Goal: Information Seeking & Learning: Learn about a topic

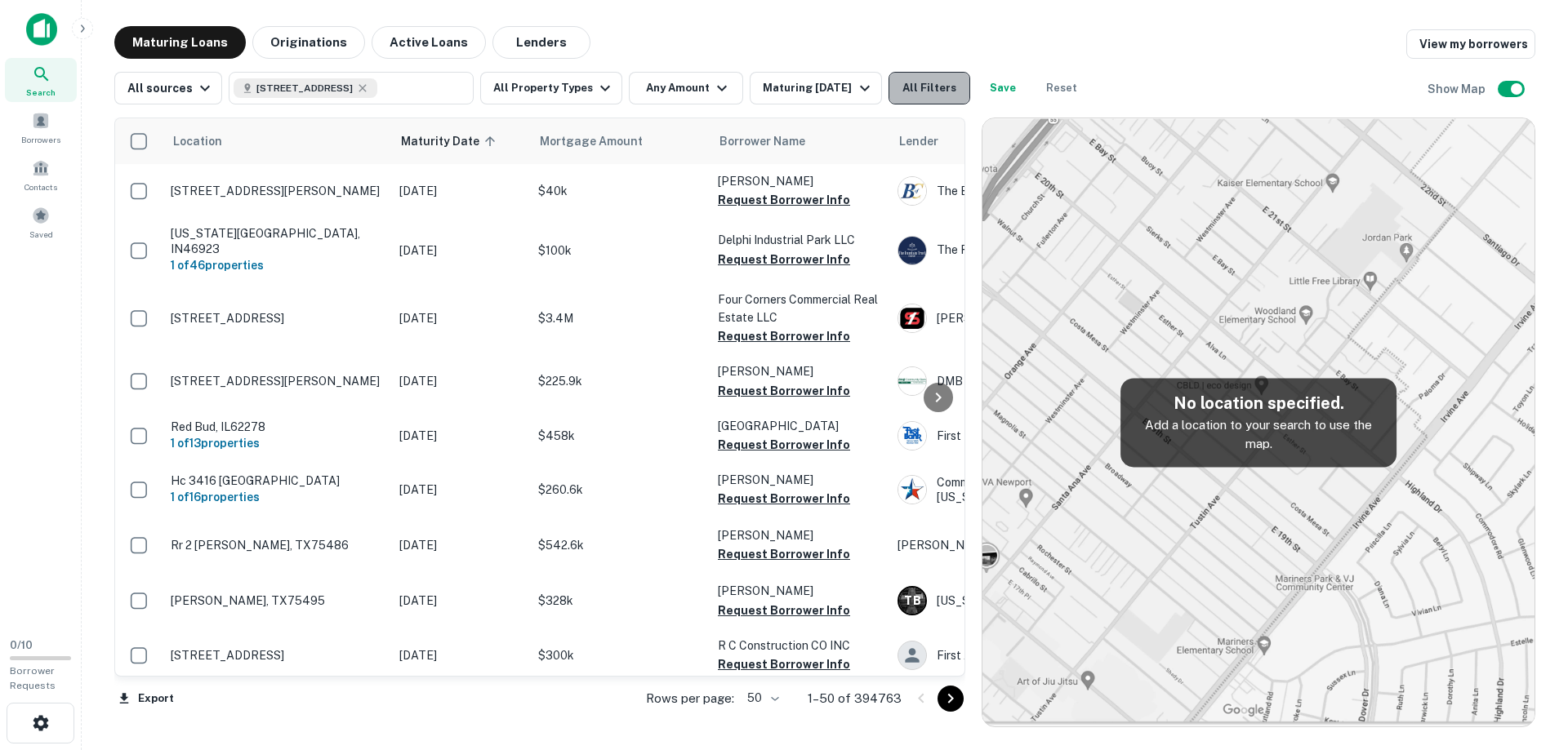
click at [913, 85] on button "All Filters" at bounding box center [930, 88] width 82 height 33
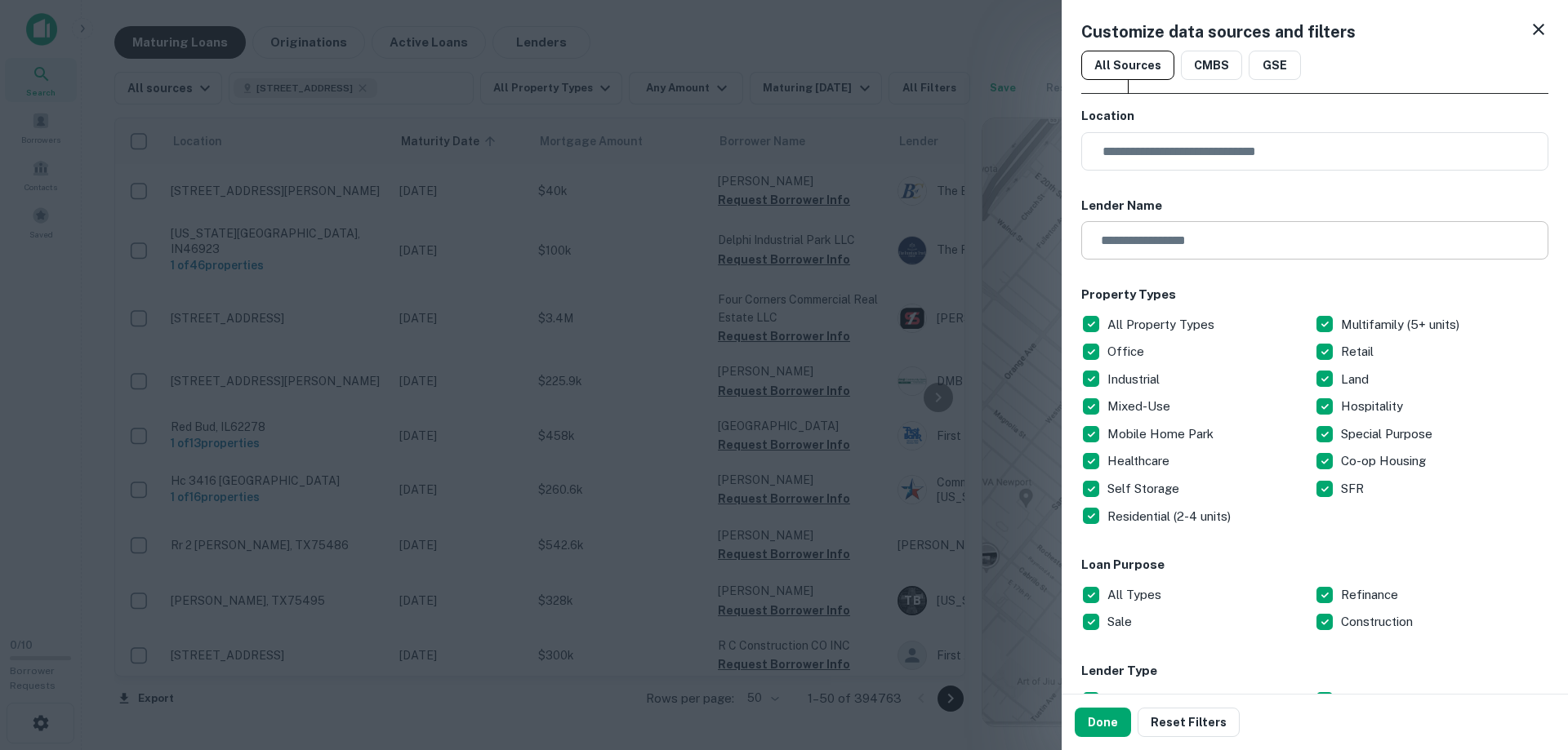
click at [1172, 244] on input "text" at bounding box center [1309, 241] width 456 height 38
type input "********"
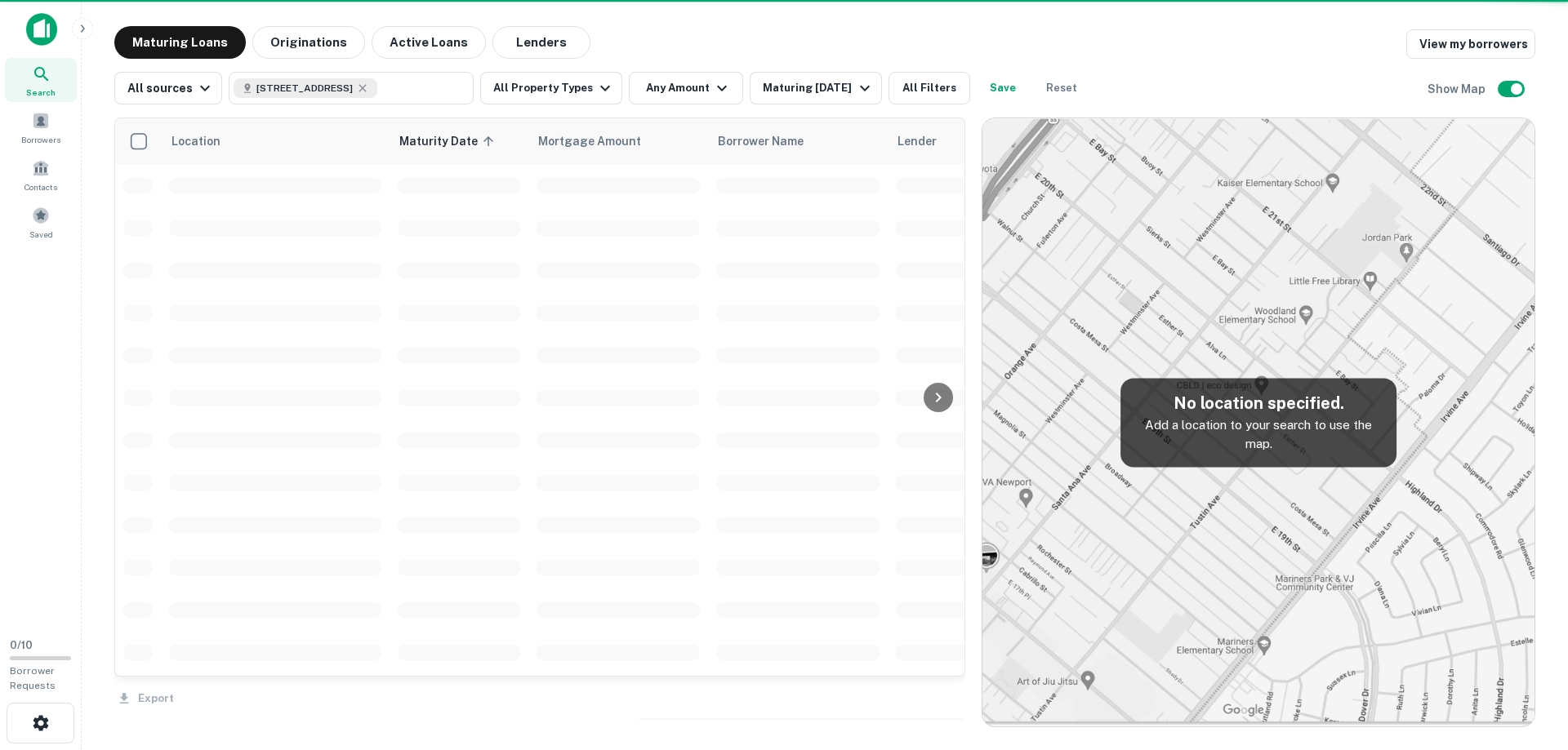
click at [1104, 717] on img at bounding box center [1258, 423] width 552 height 608
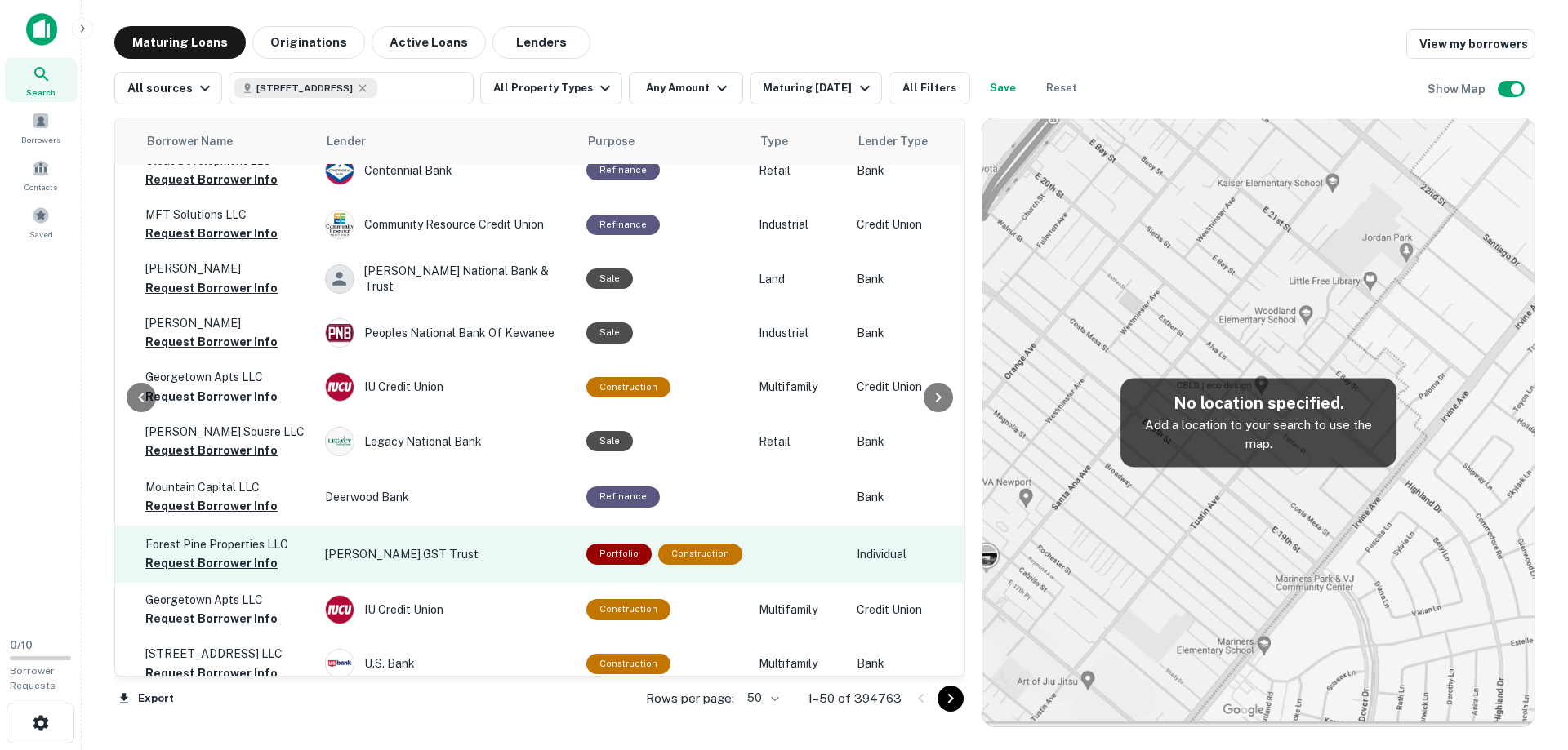
scroll to position [1857, 572]
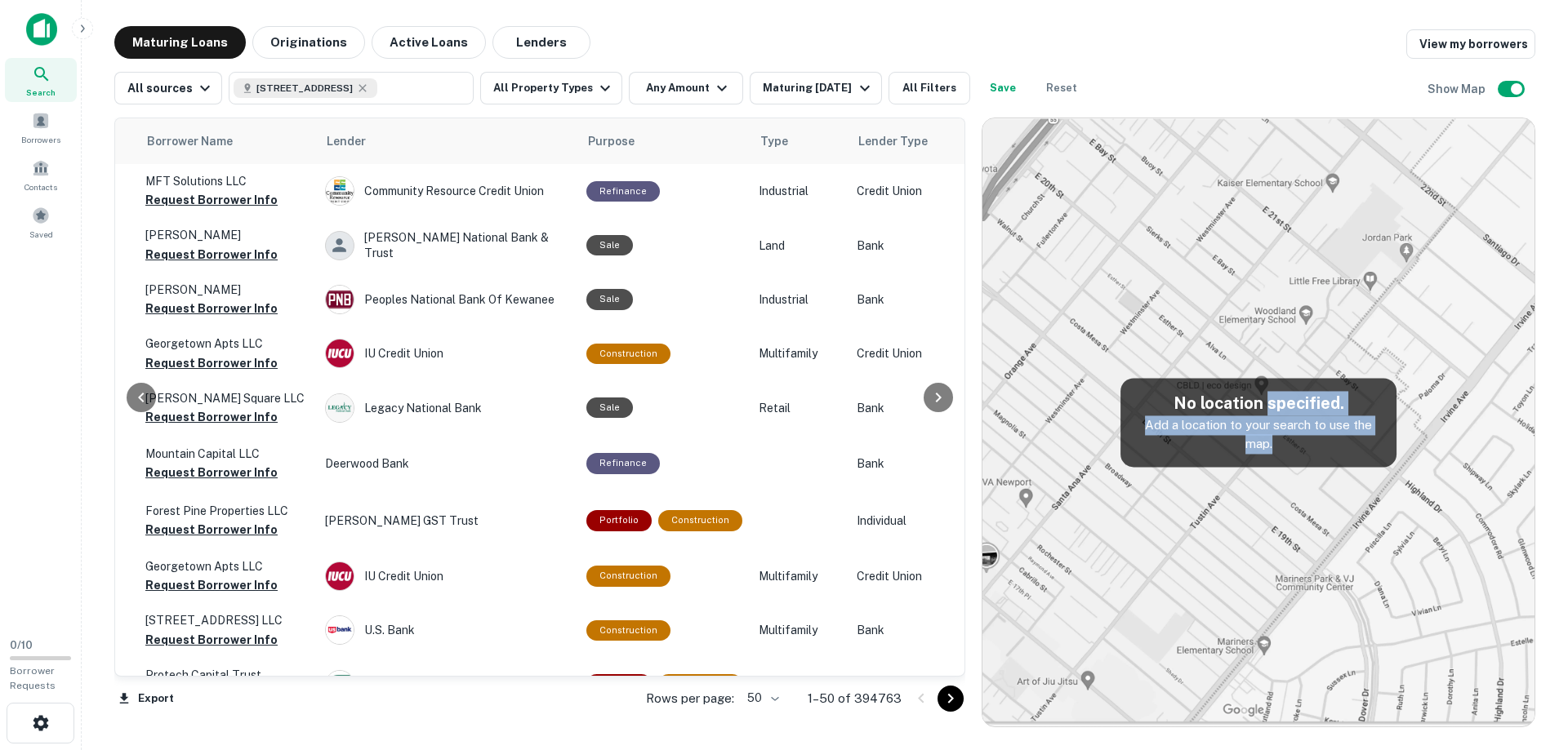
drag, startPoint x: 1284, startPoint y: 446, endPoint x: 1266, endPoint y: 403, distance: 46.6
click at [1266, 403] on div "No location specified. Add a location to your search to use the map." at bounding box center [1258, 423] width 276 height 89
click at [1280, 518] on img at bounding box center [1258, 423] width 552 height 608
click at [1266, 454] on p "Add a location to your search to use the map." at bounding box center [1258, 435] width 250 height 38
click at [1271, 439] on p "Add a location to your search to use the map." at bounding box center [1258, 435] width 250 height 38
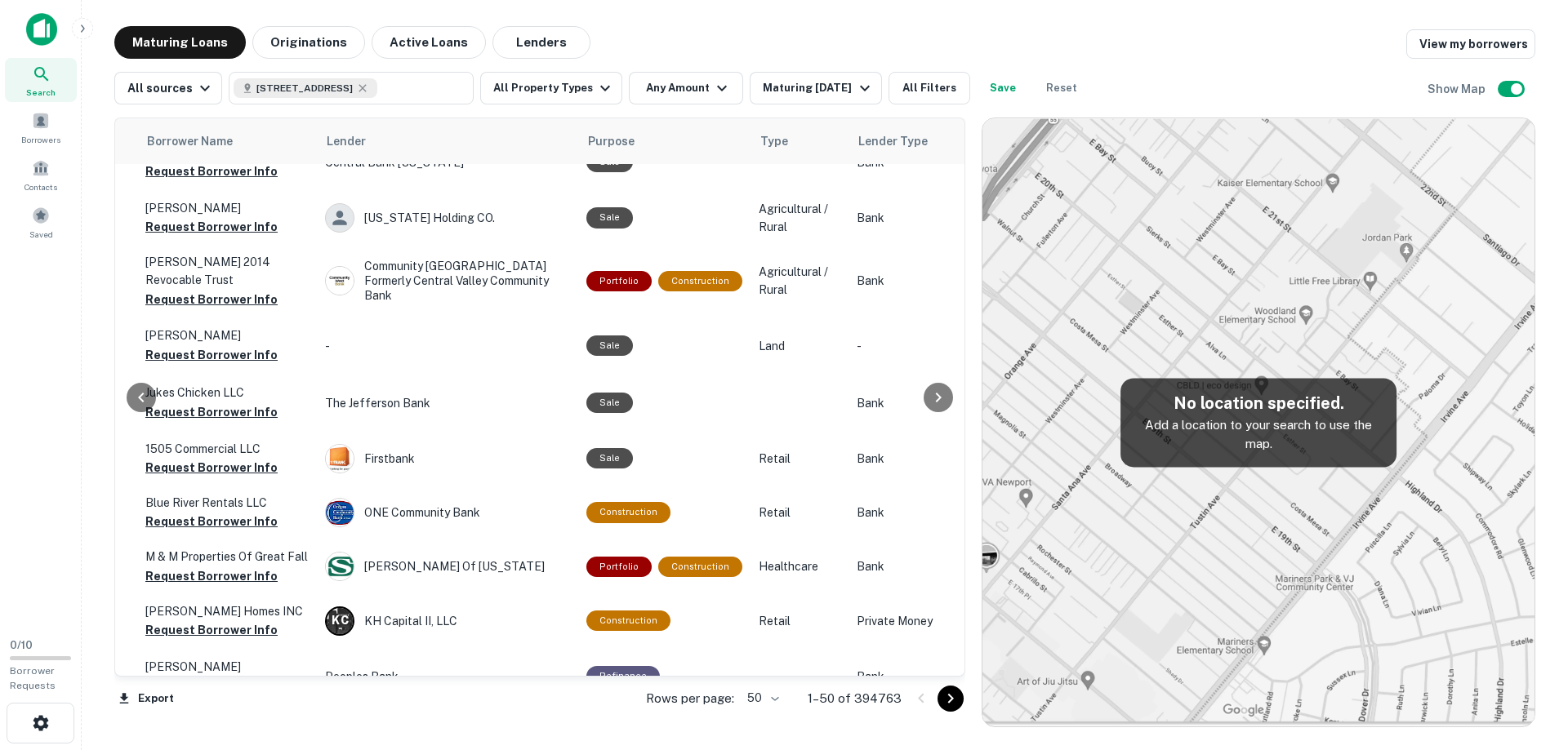
scroll to position [699, 572]
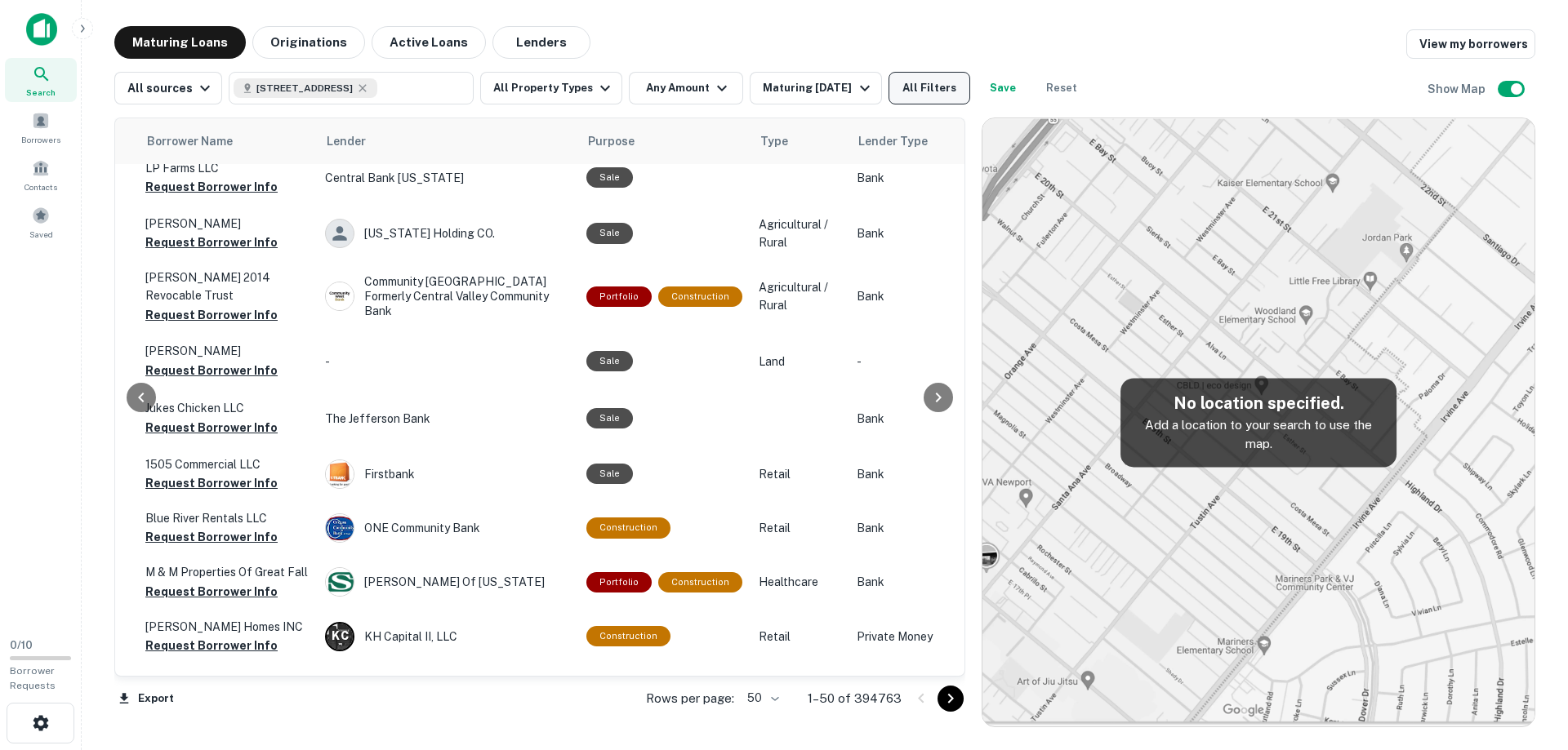
click at [898, 98] on button "All Filters" at bounding box center [930, 88] width 82 height 33
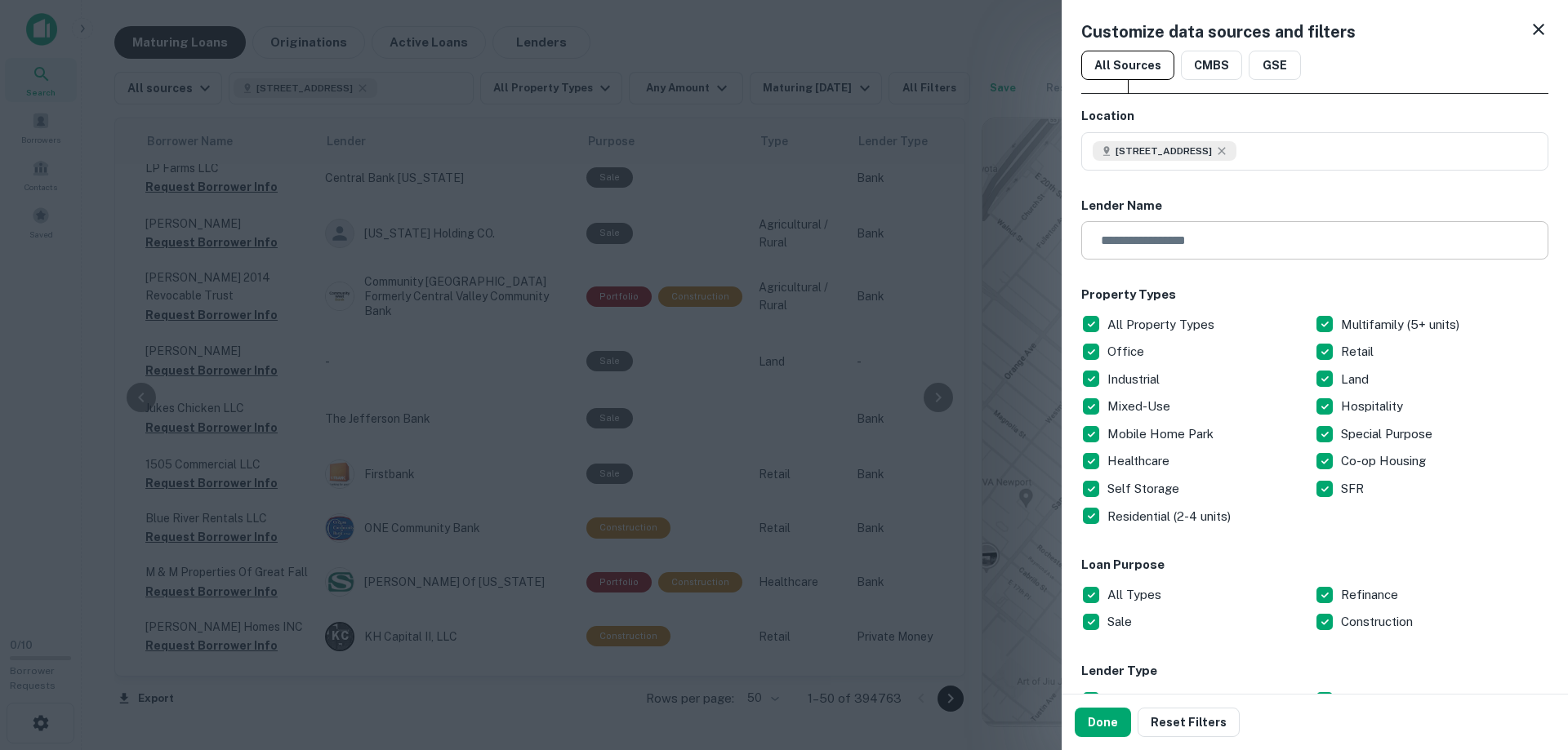
click at [1171, 249] on input "text" at bounding box center [1309, 241] width 456 height 38
type input "********"
click at [1088, 725] on button "Done" at bounding box center [1103, 722] width 56 height 29
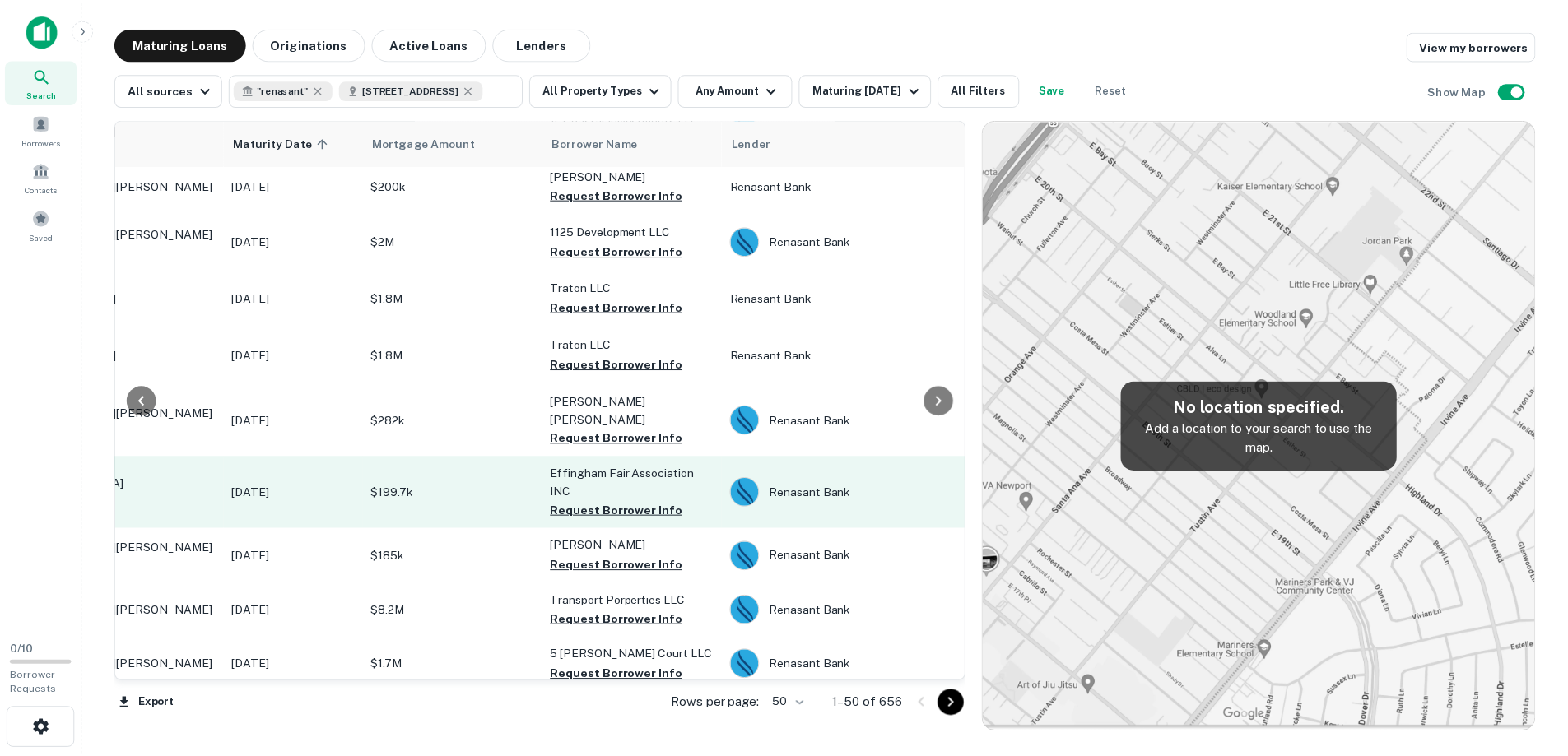
scroll to position [910, 168]
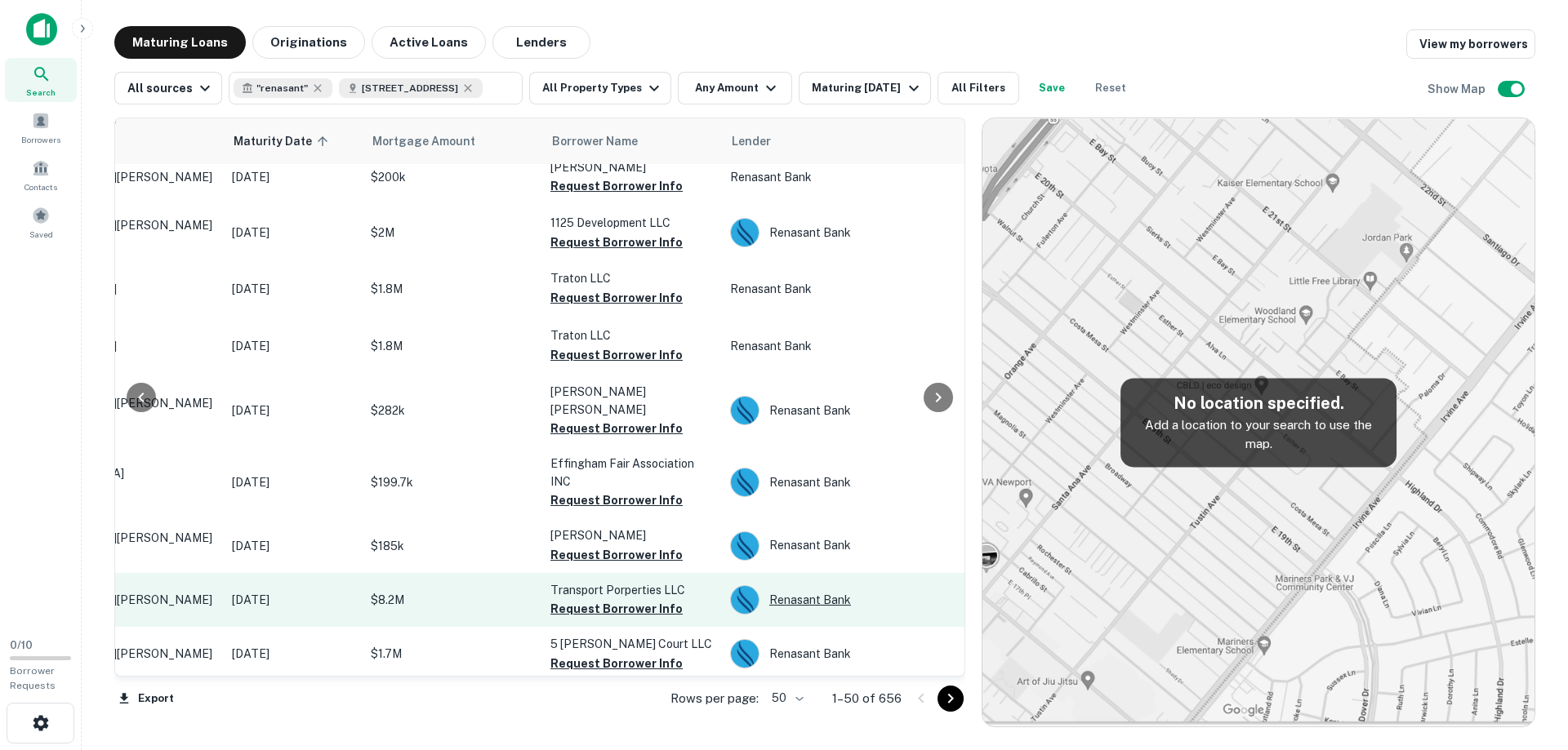
click at [814, 585] on div "Renasant Bank" at bounding box center [852, 600] width 245 height 29
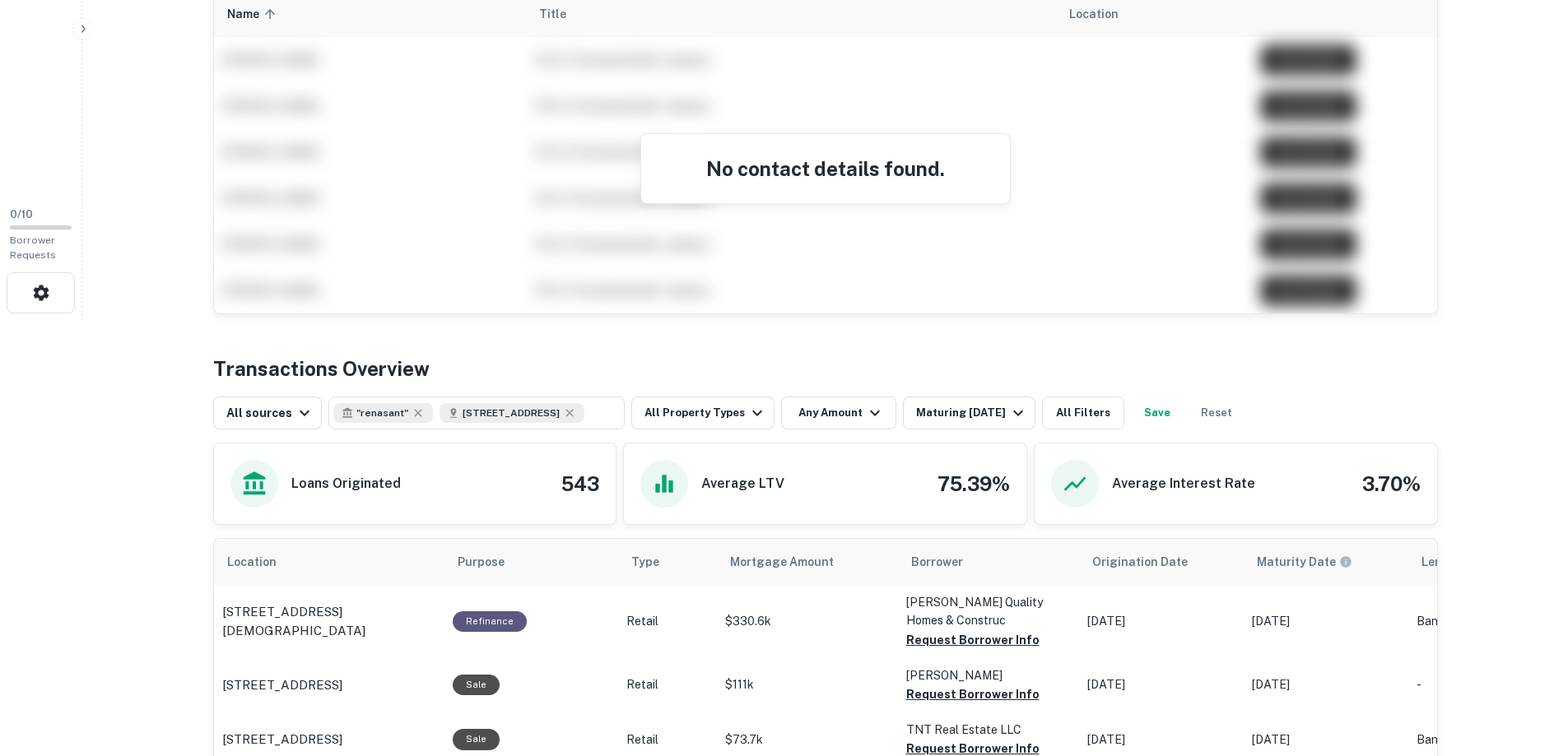
scroll to position [432, 0]
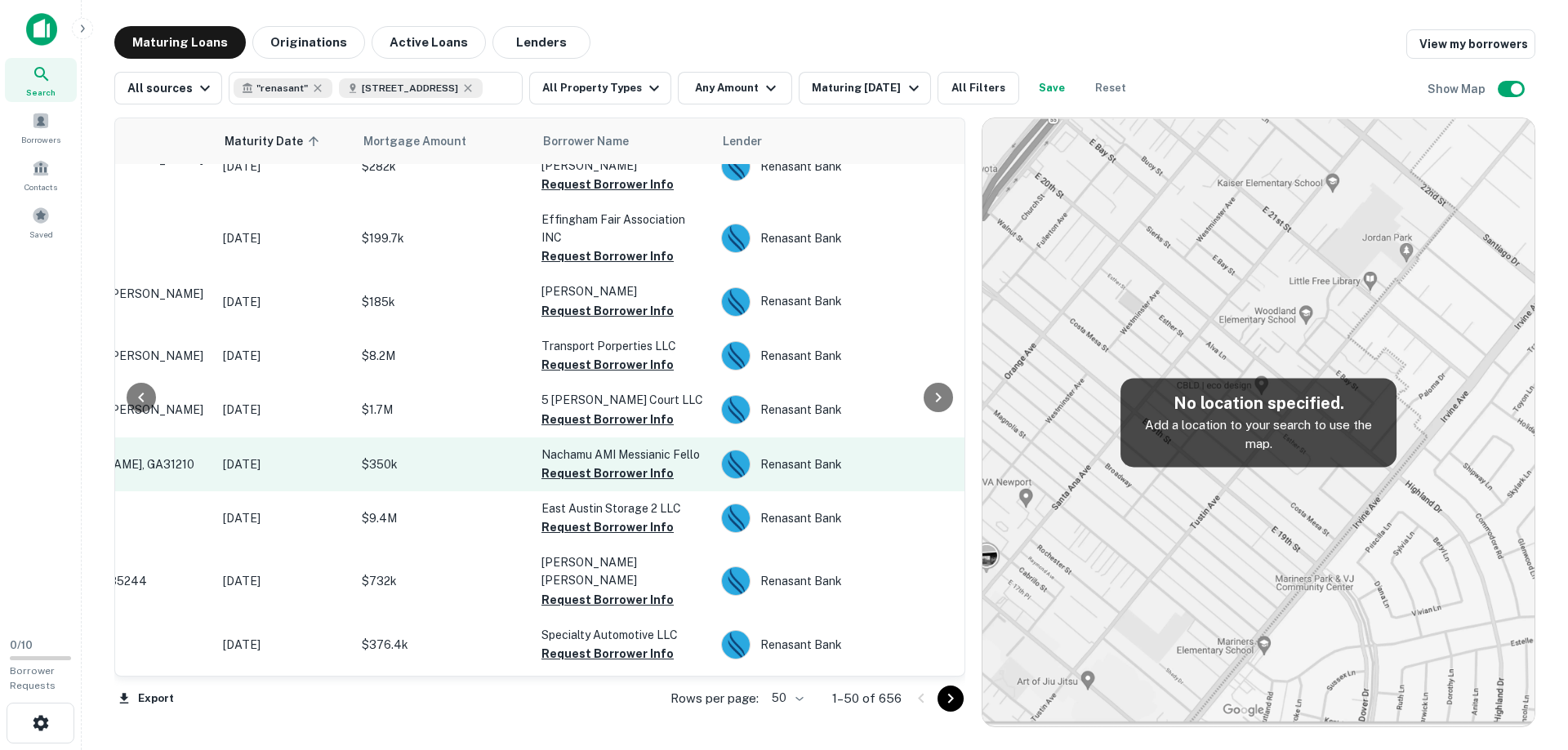
scroll to position [1139, 176]
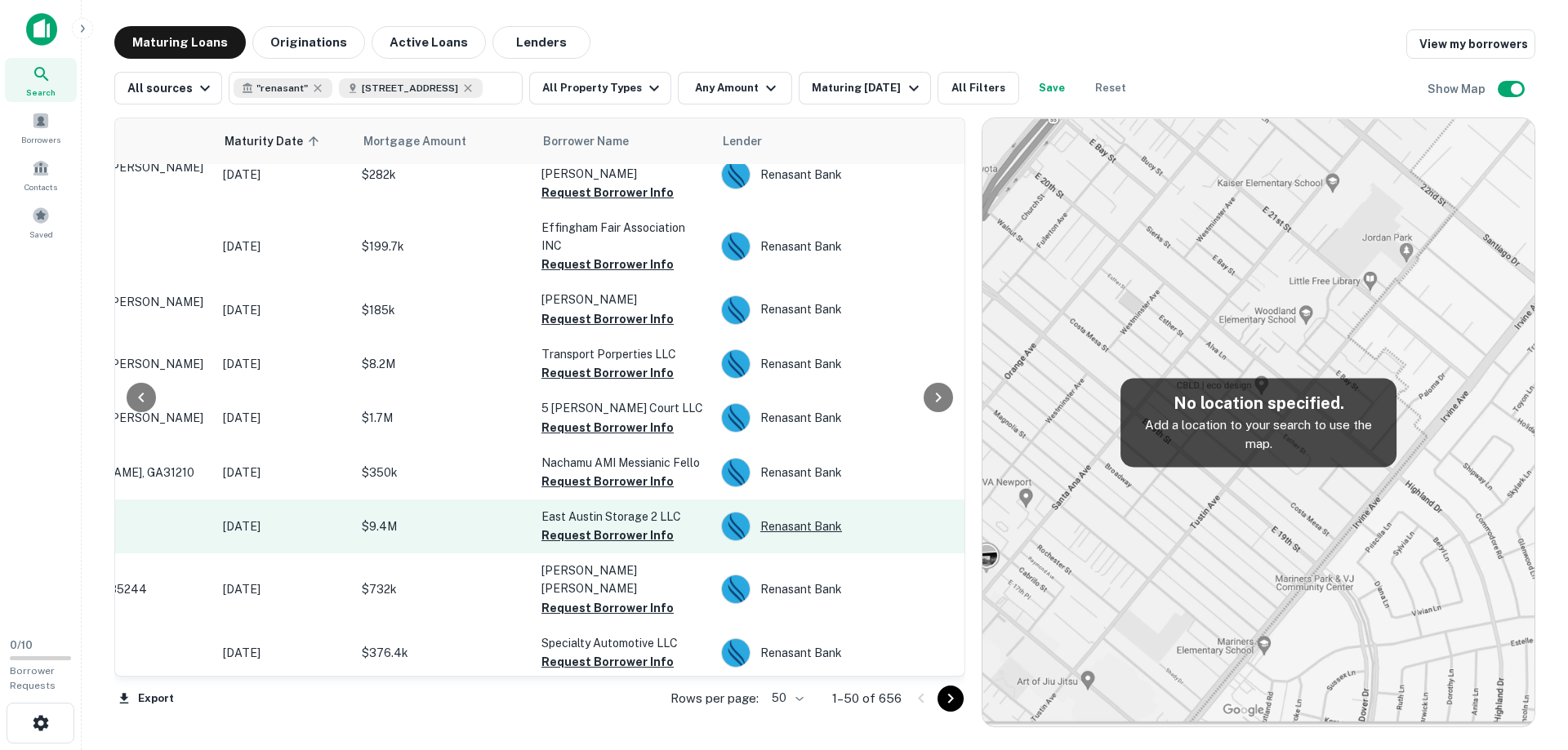
click at [807, 512] on div "Renasant Bank" at bounding box center [843, 526] width 245 height 29
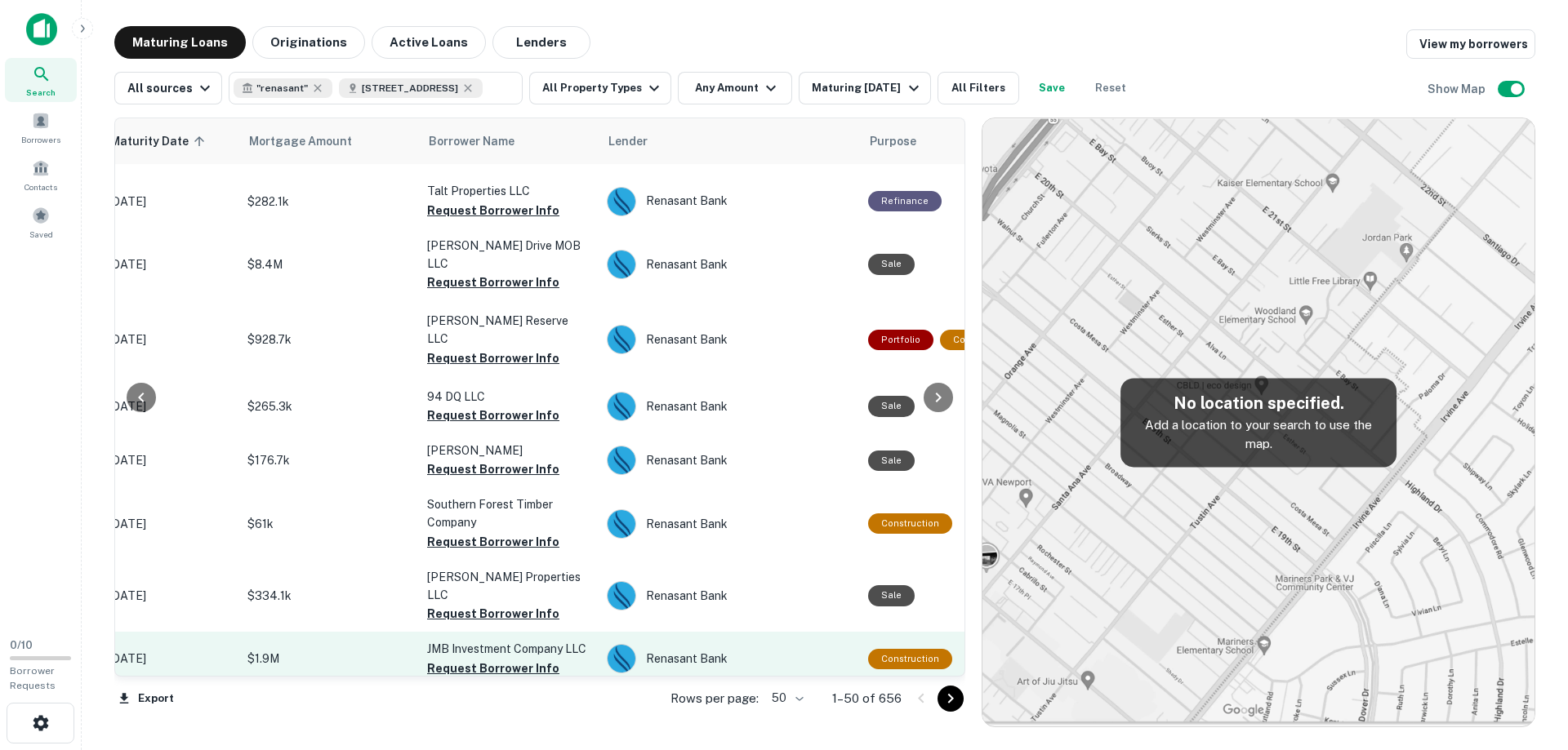
scroll to position [1710, 291]
